Goal: Information Seeking & Learning: Learn about a topic

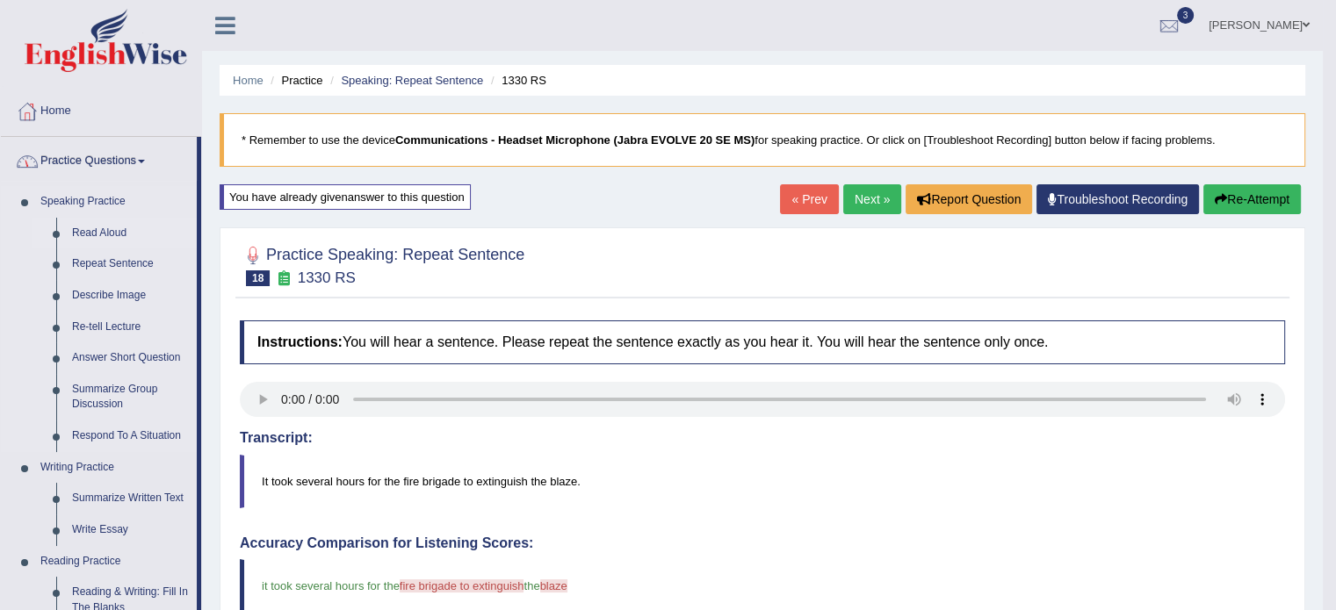
click at [86, 229] on link "Read Aloud" at bounding box center [130, 234] width 133 height 32
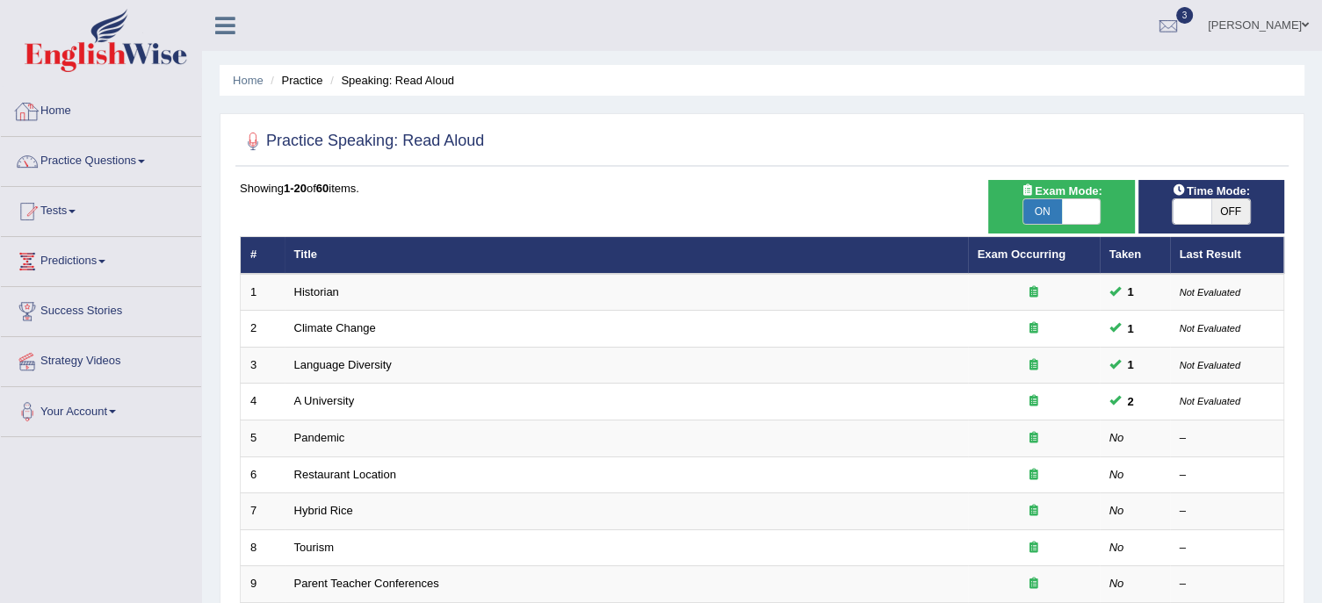
click at [40, 106] on div at bounding box center [27, 111] width 26 height 26
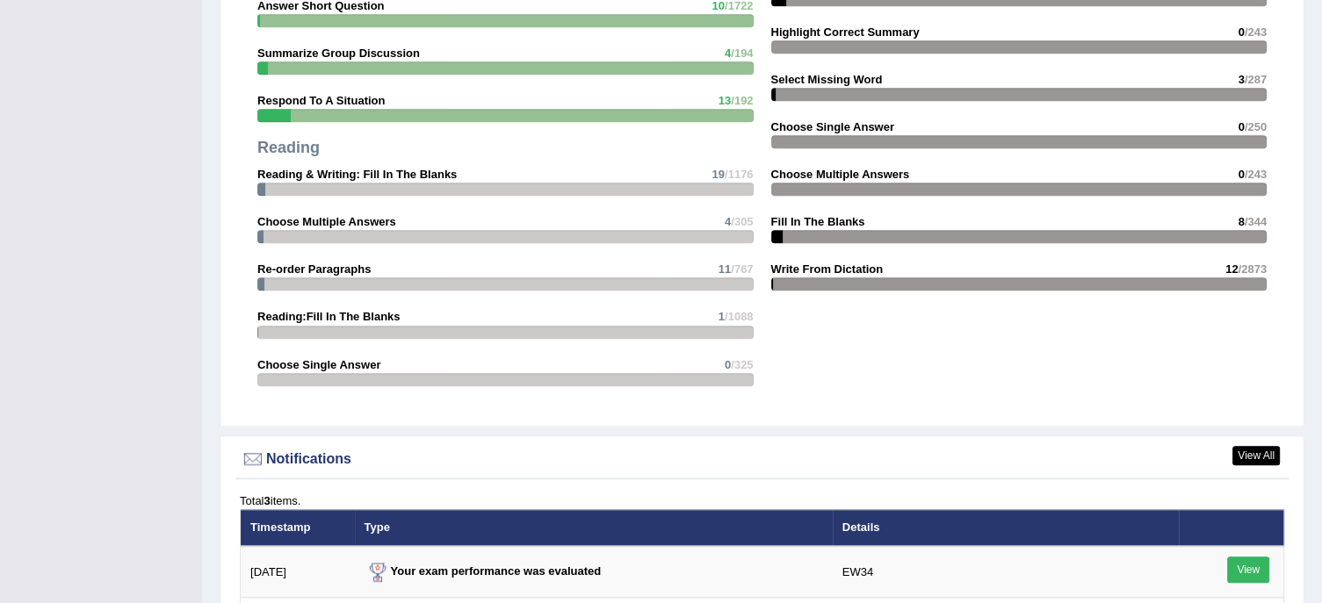
scroll to position [2108, 0]
